Goal: Find specific page/section: Find specific page/section

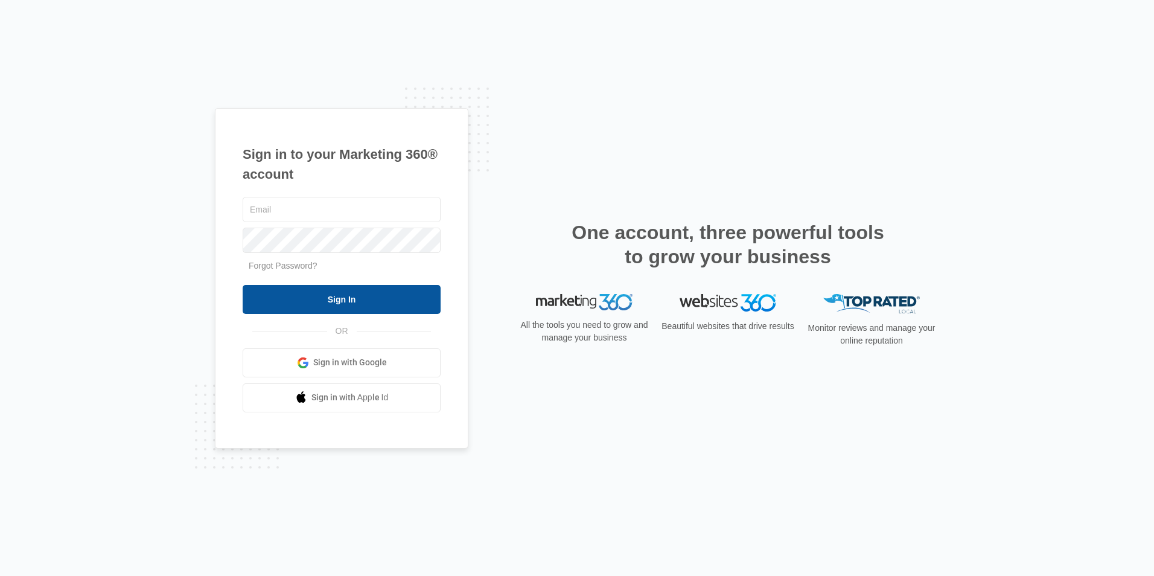
type input "[EMAIL_ADDRESS][DOMAIN_NAME]"
click at [321, 298] on input "Sign In" at bounding box center [342, 299] width 198 height 29
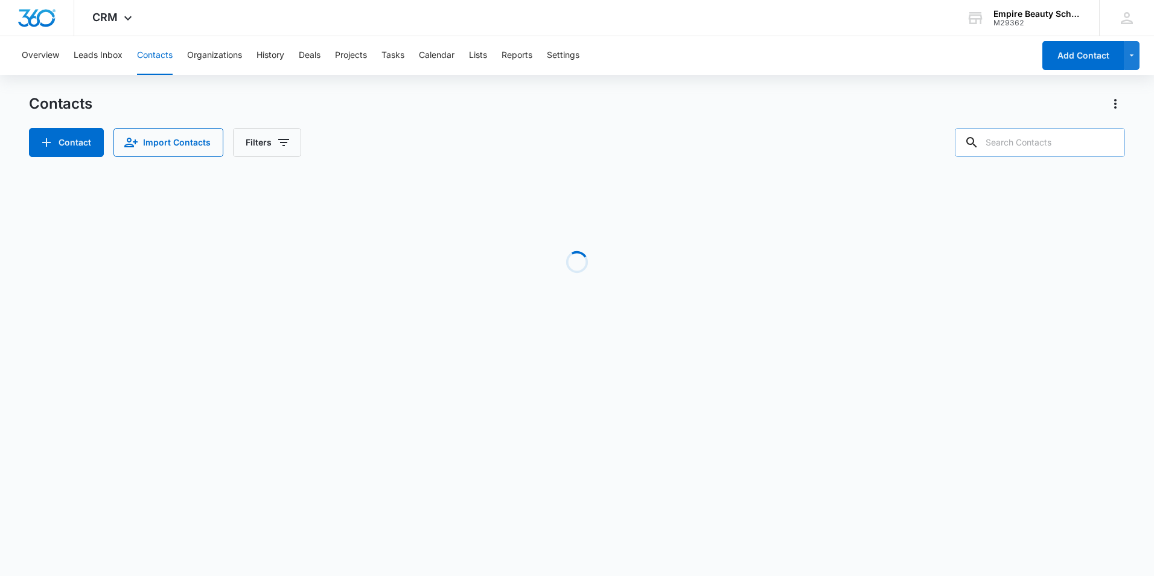
click at [1009, 142] on input "text" at bounding box center [1040, 142] width 170 height 29
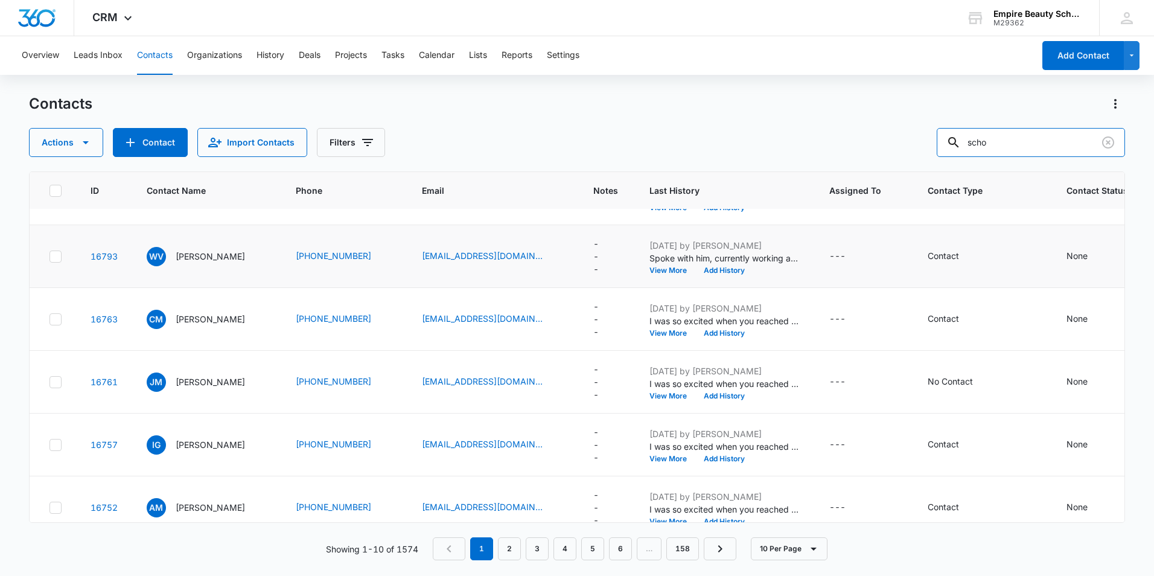
scroll to position [324, 0]
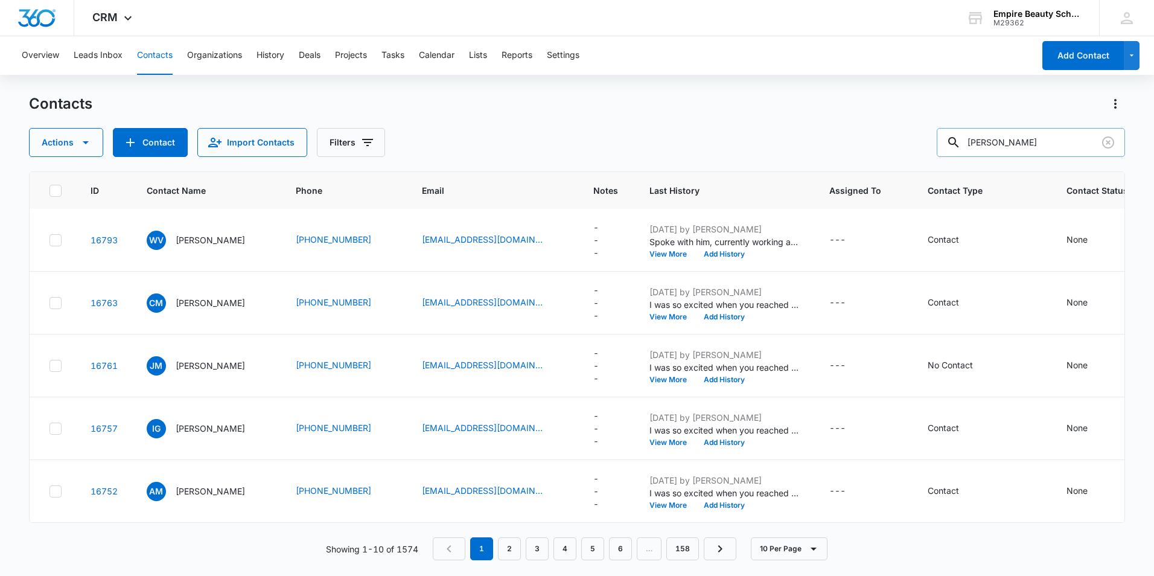
type input "[PERSON_NAME]"
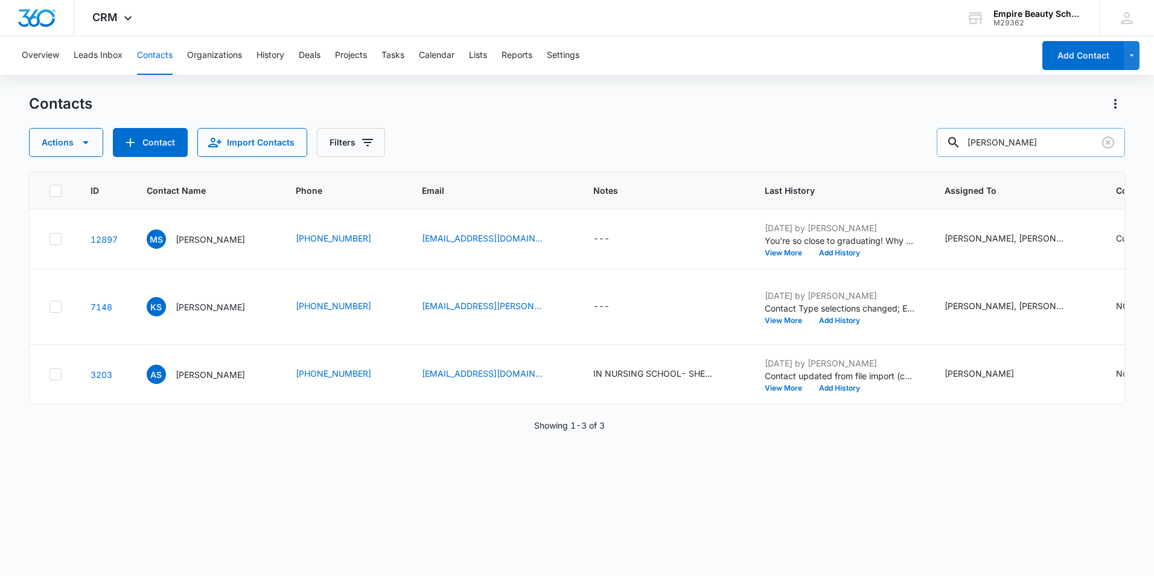
scroll to position [0, 0]
click at [244, 246] on p "Madison Schofield" at bounding box center [210, 239] width 69 height 13
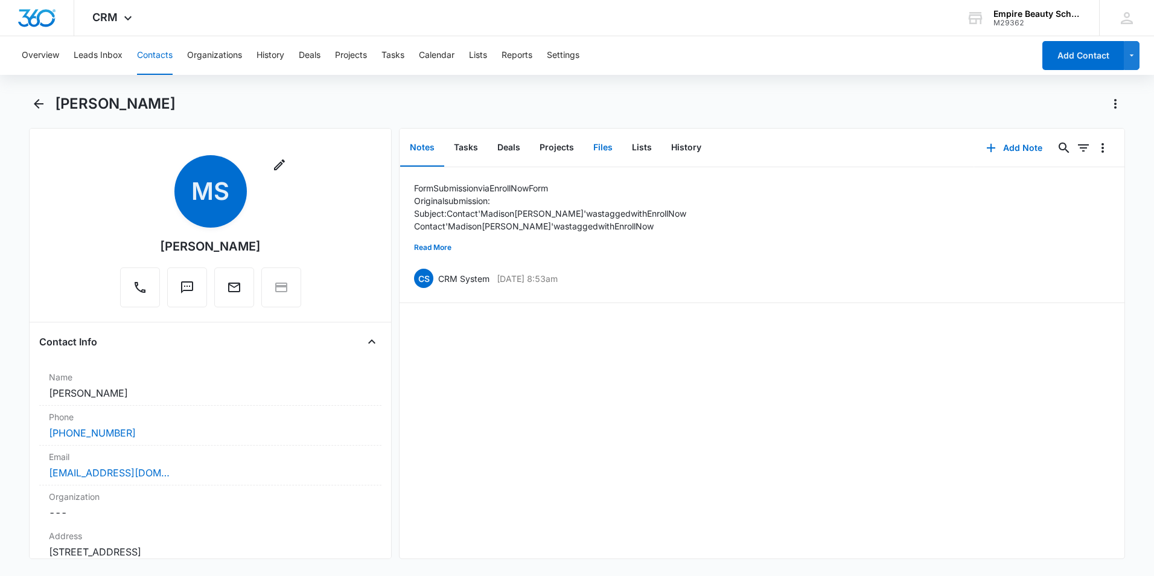
click at [590, 146] on button "Files" at bounding box center [603, 147] width 39 height 37
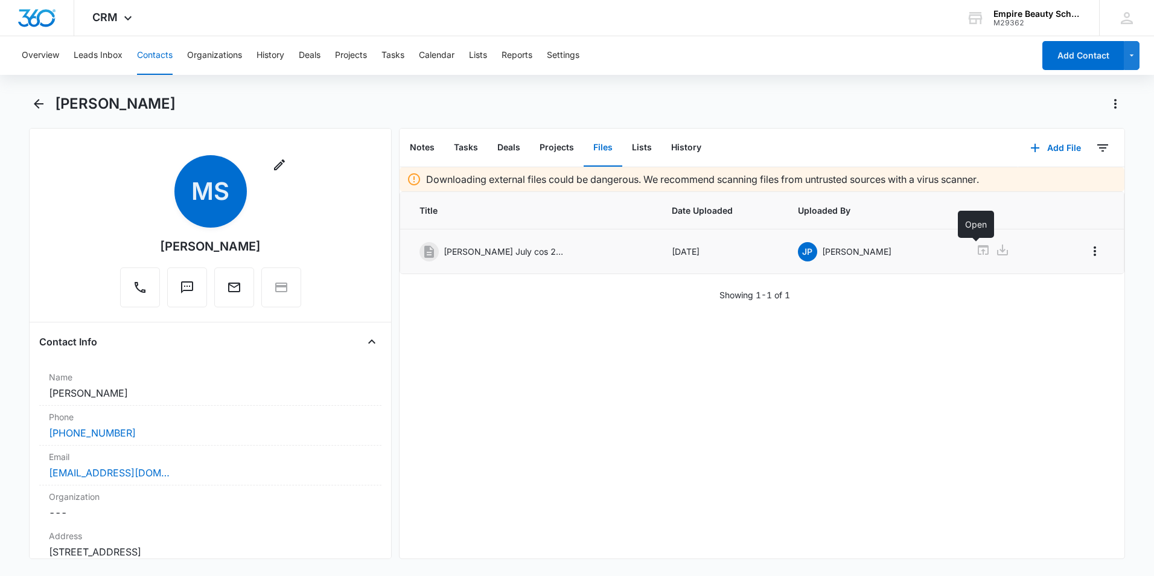
click at [976, 251] on icon at bounding box center [983, 250] width 14 height 14
click at [44, 106] on icon "Back" at bounding box center [38, 104] width 14 height 14
